Goal: Task Accomplishment & Management: Manage account settings

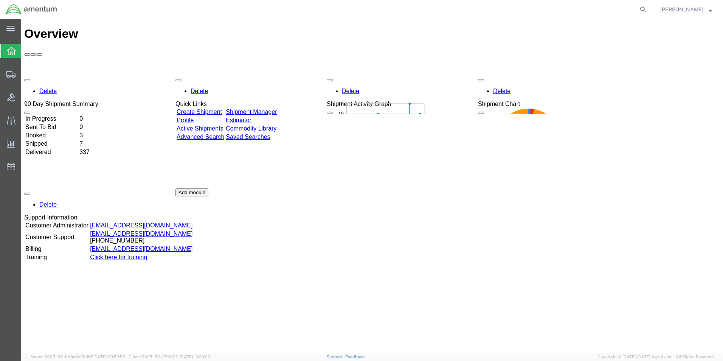
click at [261, 109] on link "Shipment Manager" at bounding box center [251, 112] width 51 height 6
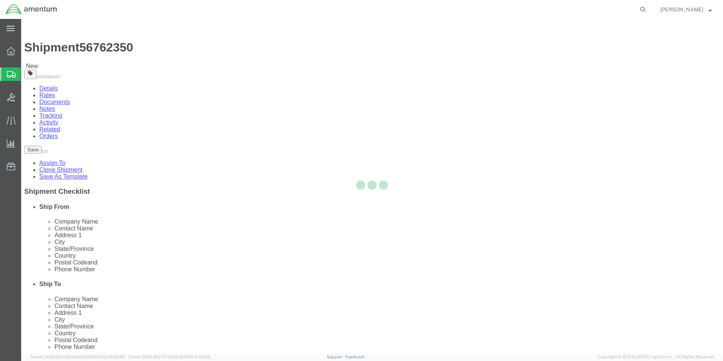
select select "42712"
select select "42707"
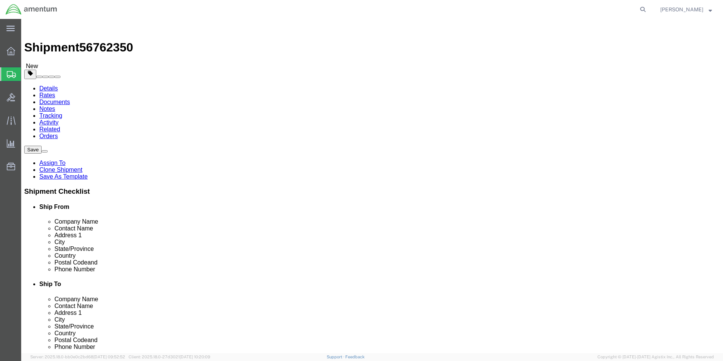
drag, startPoint x: 142, startPoint y: 153, endPoint x: 89, endPoint y: 149, distance: 53.5
click div "Location TACLS_616-[GEOGRAPHIC_DATA], [GEOGRAPHIC_DATA] My Profile Location [PH…"
type input "marc"
click p "- Amentum Services, Inc. - ([PERSON_NAME]) [STREET_ADDRESS][PERSON_NAME]"
select select
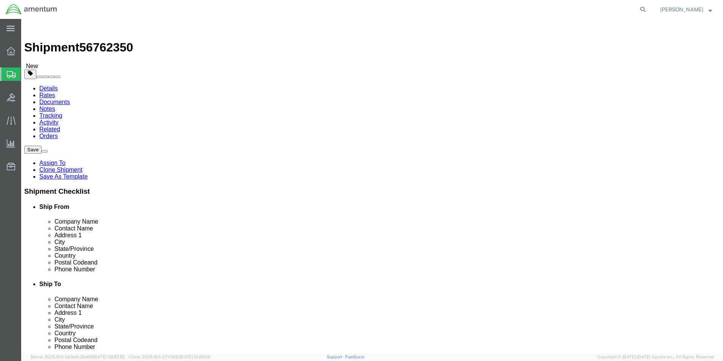
type input "[PERSON_NAME]"
type input "C 2-228 AVN"
type input "28308"
type input "[PHONE_NUMBER]"
type input "[PERSON_NAME][EMAIL_ADDRESS][PERSON_NAME][DOMAIN_NAME]"
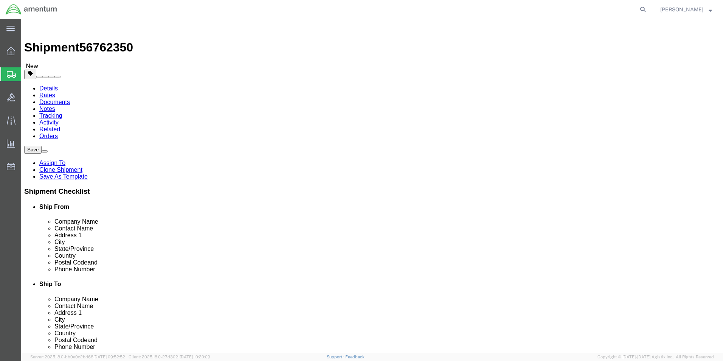
checkbox input "true"
select select "NC"
type input "[PERSON_NAME]"
click input "checkbox"
checkbox input "false"
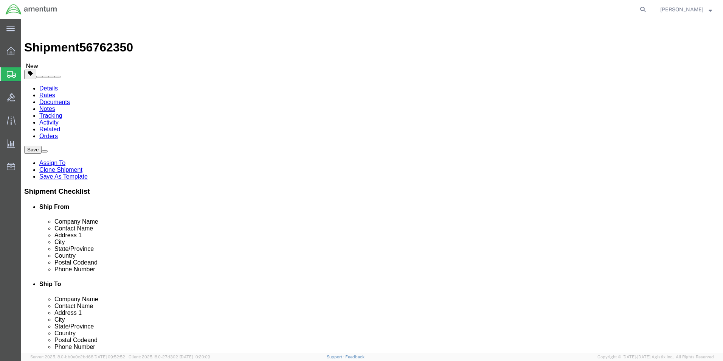
click button "Rate Shipment"
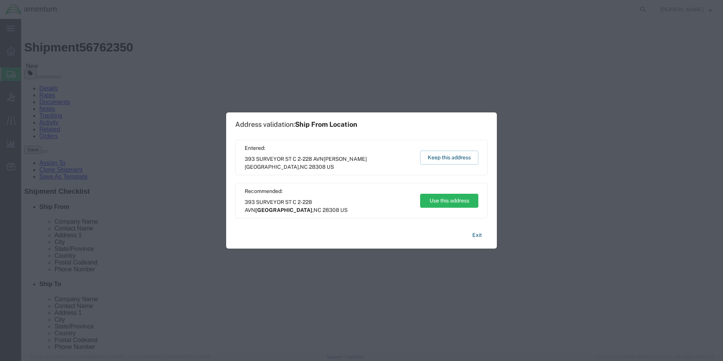
click at [443, 165] on div "Entered: [STREET_ADDRESS][PERSON_NAME] Keep this address" at bounding box center [361, 158] width 253 height 36
click at [440, 160] on button "Keep this address" at bounding box center [449, 158] width 58 height 14
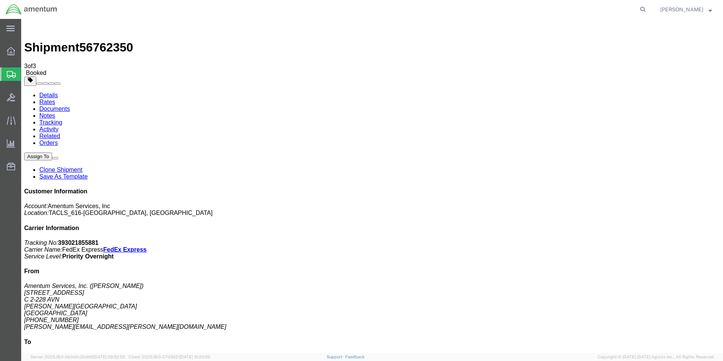
click at [49, 92] on link "Details" at bounding box center [48, 95] width 19 height 6
click link "Schedule pickup request"
